Goal: Transaction & Acquisition: Subscribe to service/newsletter

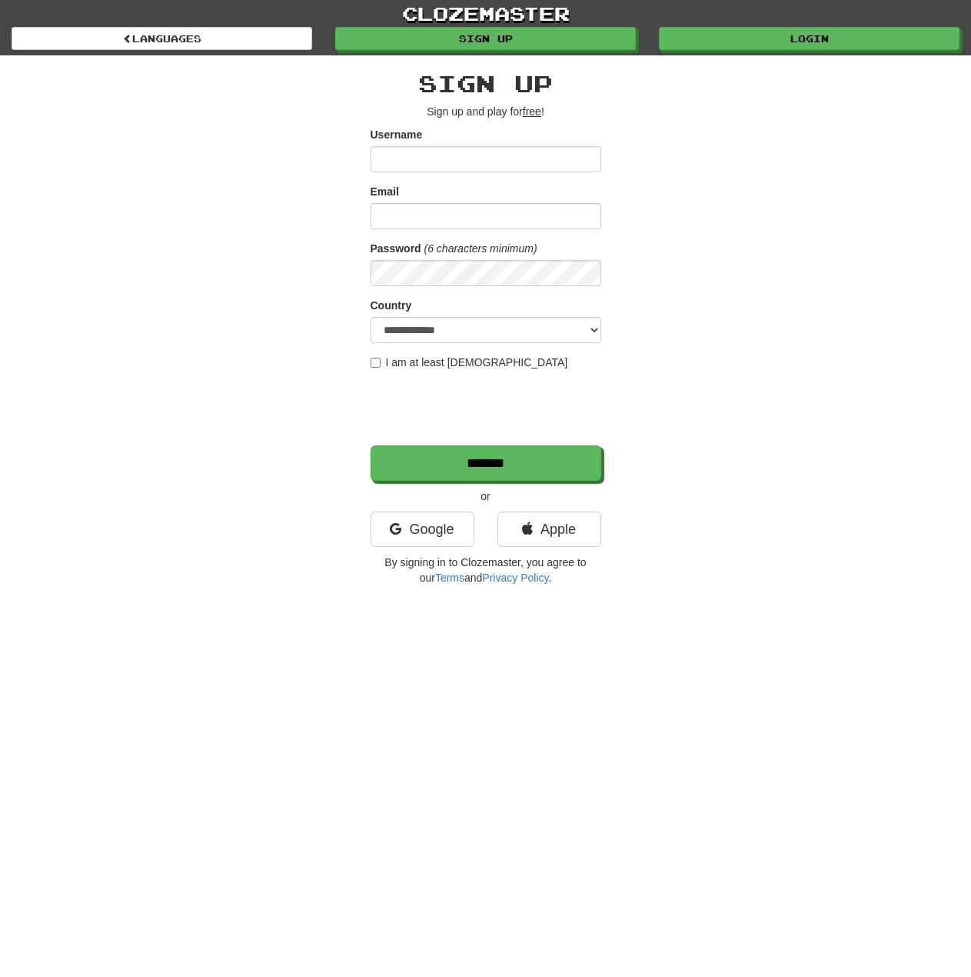
click at [729, 351] on div "**********" at bounding box center [486, 324] width 900 height 538
click at [830, 52] on div "clozemaster Languages Sign up Login Languages" at bounding box center [486, 27] width 948 height 55
click at [834, 41] on link "Login" at bounding box center [810, 39] width 301 height 23
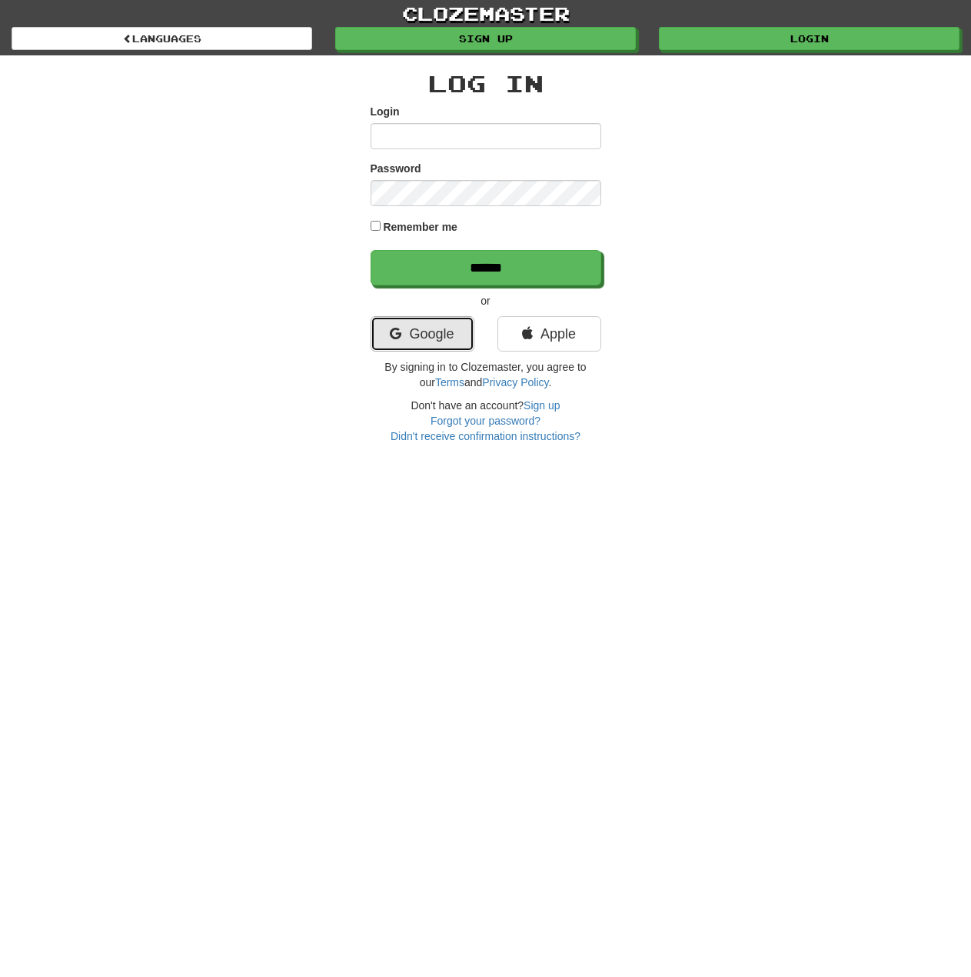
click at [442, 332] on link "Google" at bounding box center [423, 333] width 104 height 35
